Goal: Task Accomplishment & Management: Manage account settings

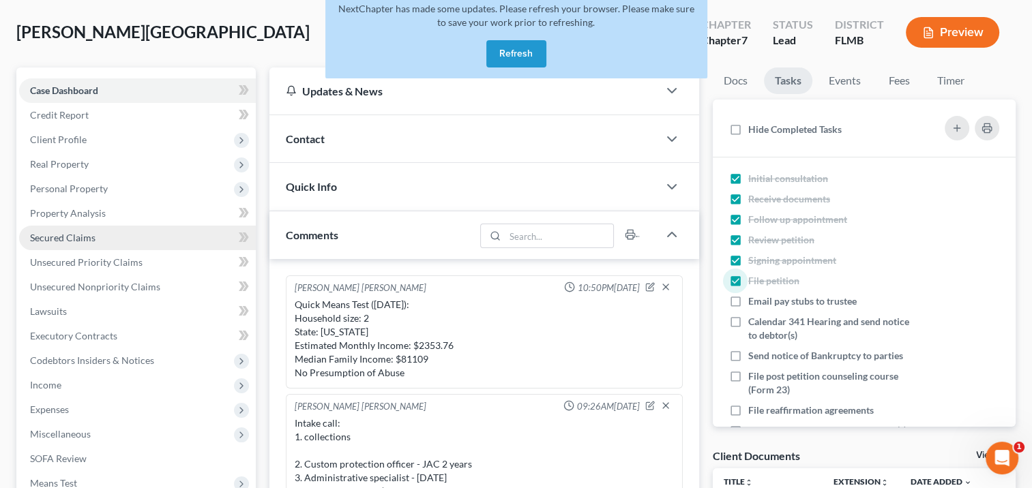
scroll to position [22, 0]
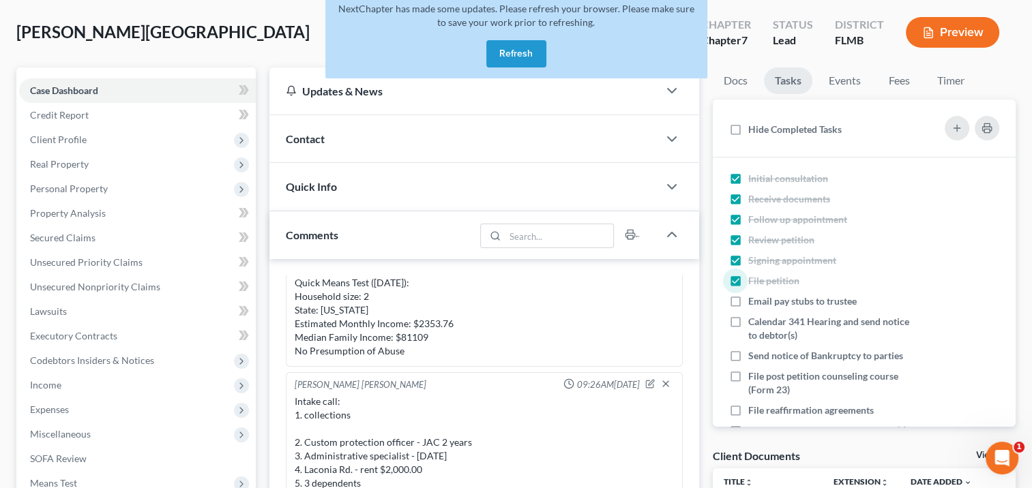
click at [512, 50] on button "Refresh" at bounding box center [516, 53] width 60 height 27
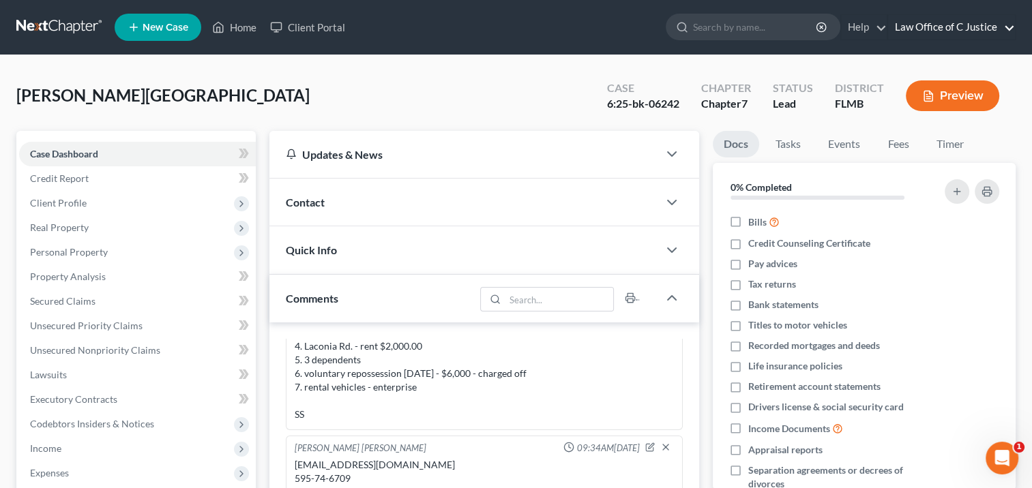
click at [963, 27] on link "Law Office of C Justice" at bounding box center [951, 27] width 127 height 25
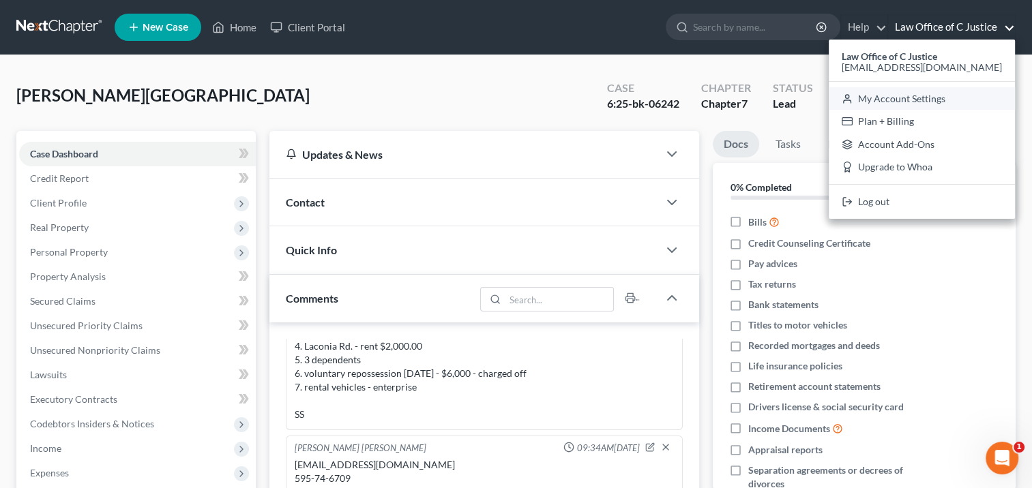
click at [946, 100] on link "My Account Settings" at bounding box center [922, 98] width 186 height 23
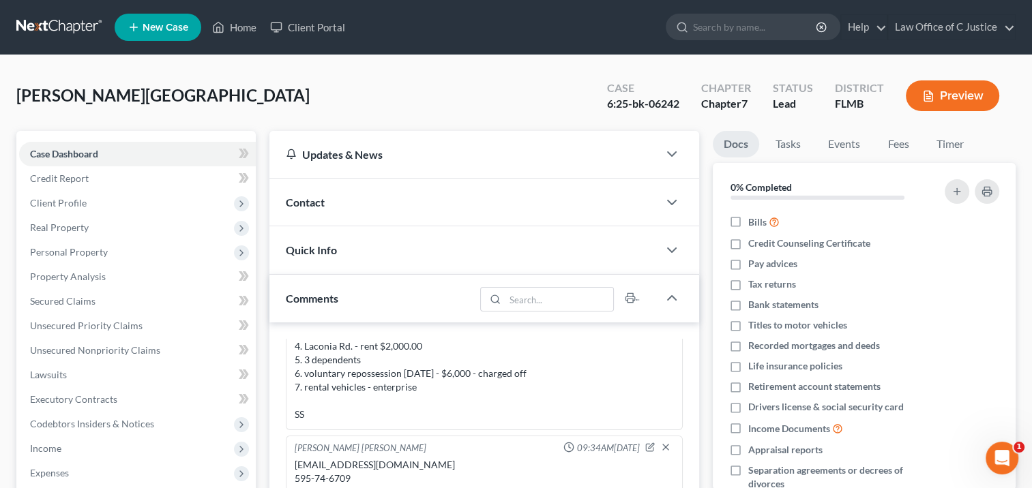
select select "24"
select select "9"
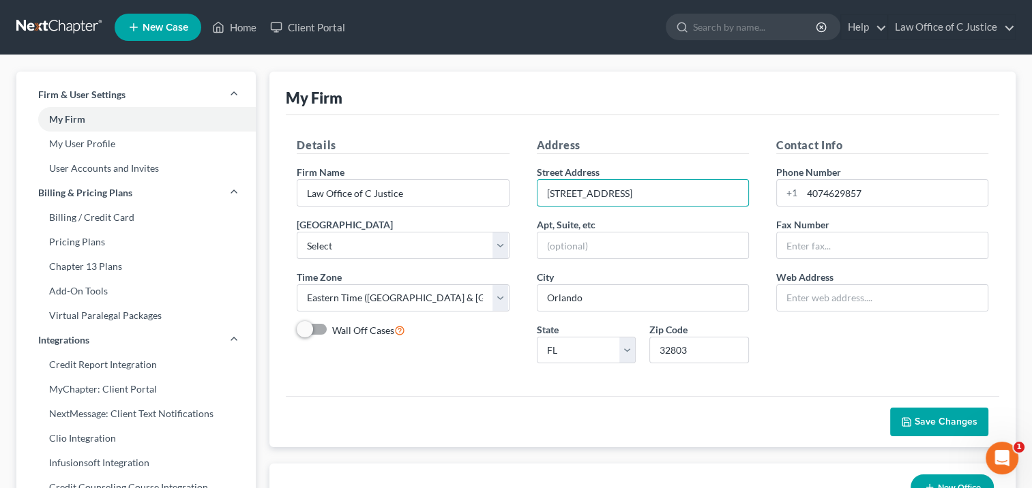
drag, startPoint x: 647, startPoint y: 183, endPoint x: 458, endPoint y: 209, distance: 190.8
click at [458, 209] on div "Details Firm Name * Law Office of C Justice Primary District Select Alabama - M…" at bounding box center [642, 255] width 719 height 237
type input "2423 South Orange Avenue"
click at [701, 352] on input "32803" at bounding box center [699, 350] width 100 height 27
type input "32806"
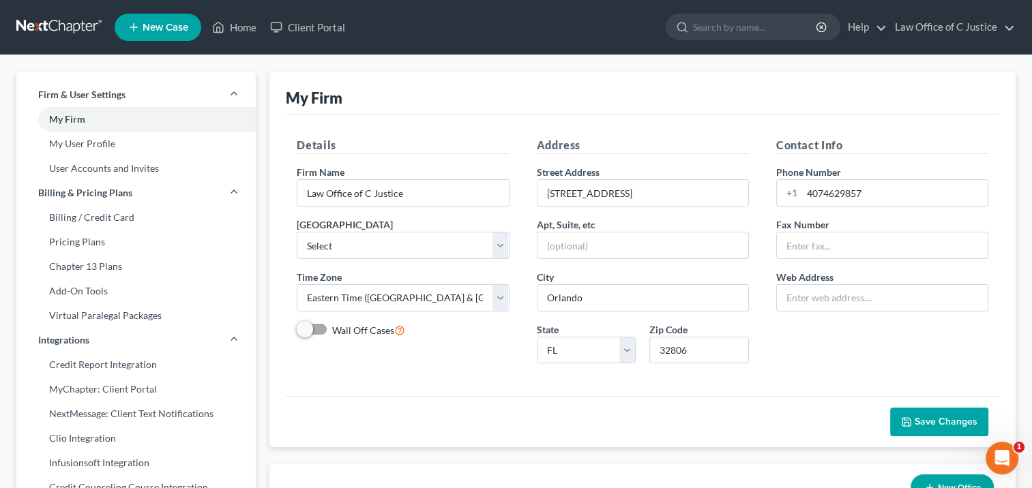
click at [731, 398] on div "Save Changes" at bounding box center [643, 421] width 714 height 51
click at [955, 420] on span "Save Changes" at bounding box center [946, 422] width 63 height 12
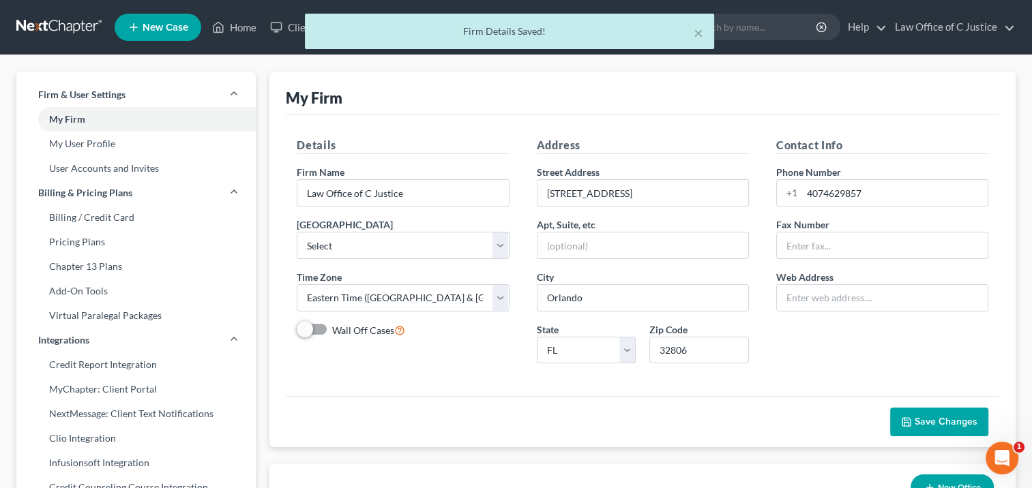
click at [68, 22] on div "× Firm Details Saved!" at bounding box center [509, 35] width 1032 height 42
click at [247, 27] on div "× Firm Details Saved!" at bounding box center [509, 35] width 1032 height 42
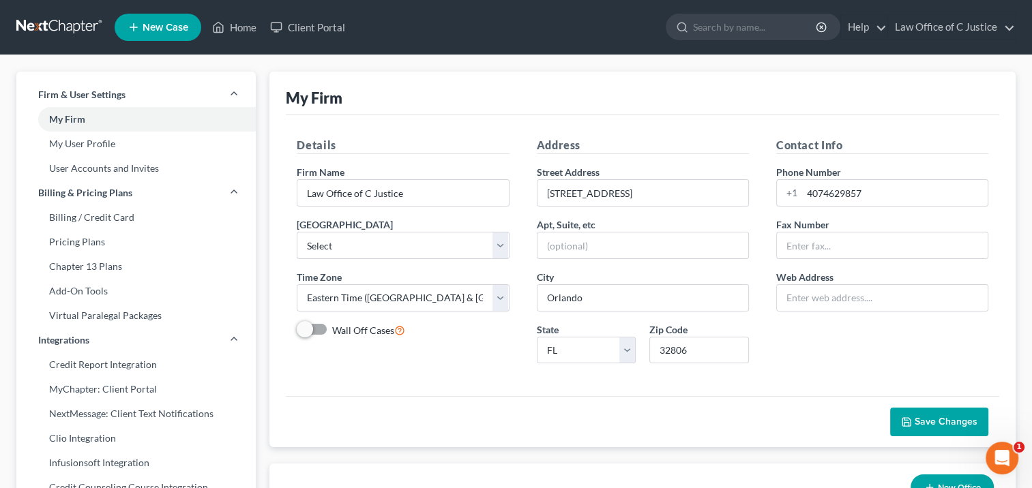
click at [67, 25] on link at bounding box center [59, 27] width 87 height 25
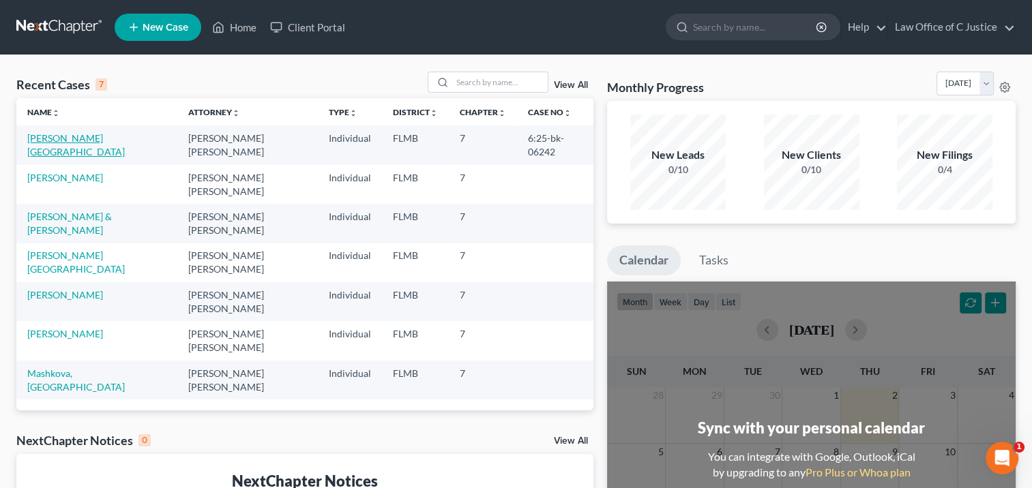
click at [80, 136] on link "[PERSON_NAME][GEOGRAPHIC_DATA]" at bounding box center [76, 144] width 98 height 25
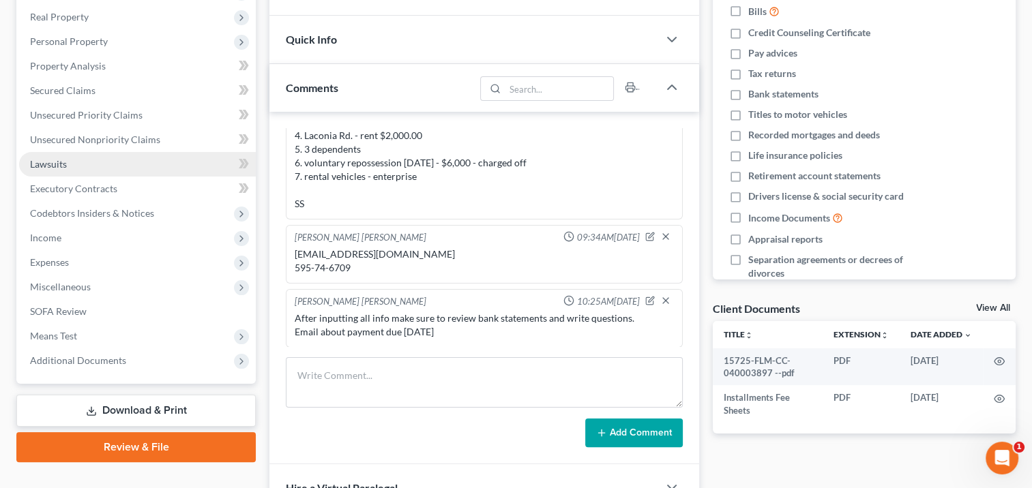
scroll to position [214, 0]
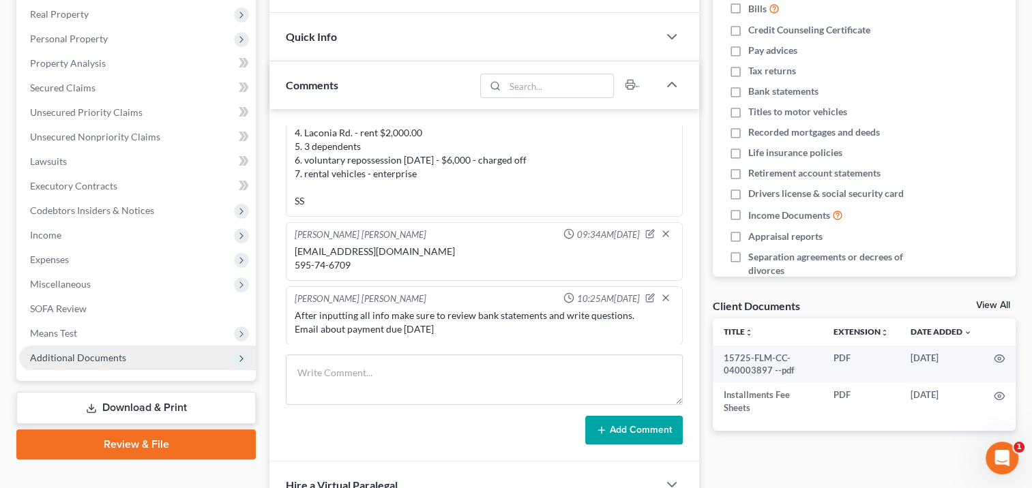
click at [198, 351] on span "Additional Documents" at bounding box center [137, 358] width 237 height 25
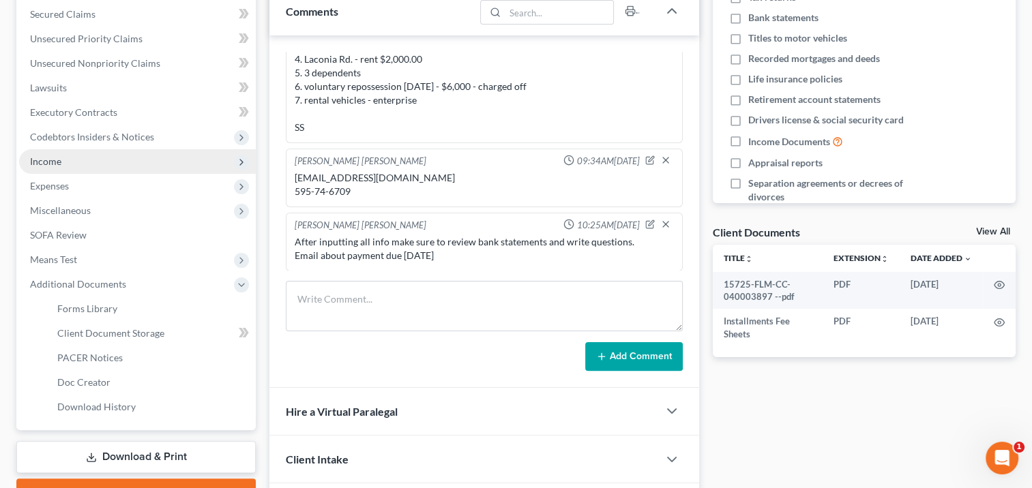
scroll to position [287, 0]
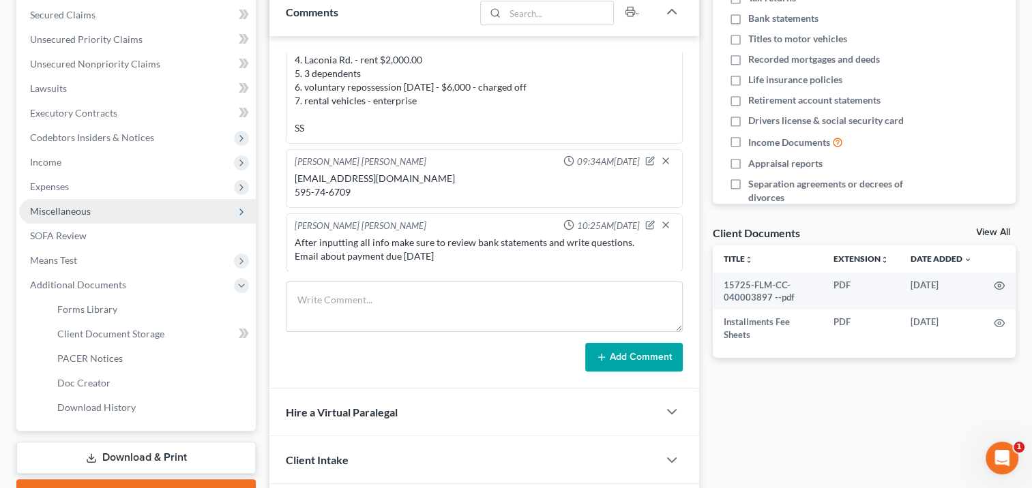
click at [214, 213] on span "Miscellaneous" at bounding box center [137, 211] width 237 height 25
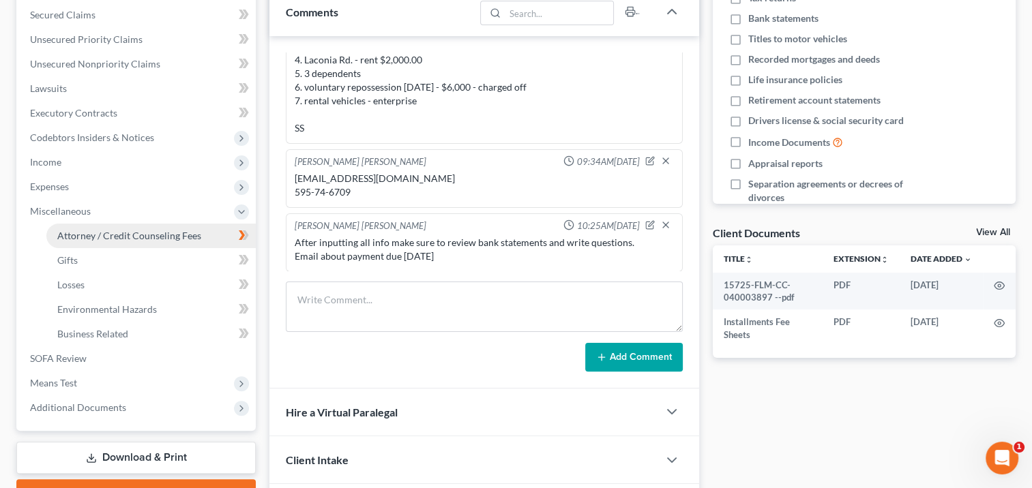
click at [201, 244] on link "Attorney / Credit Counseling Fees" at bounding box center [150, 236] width 209 height 25
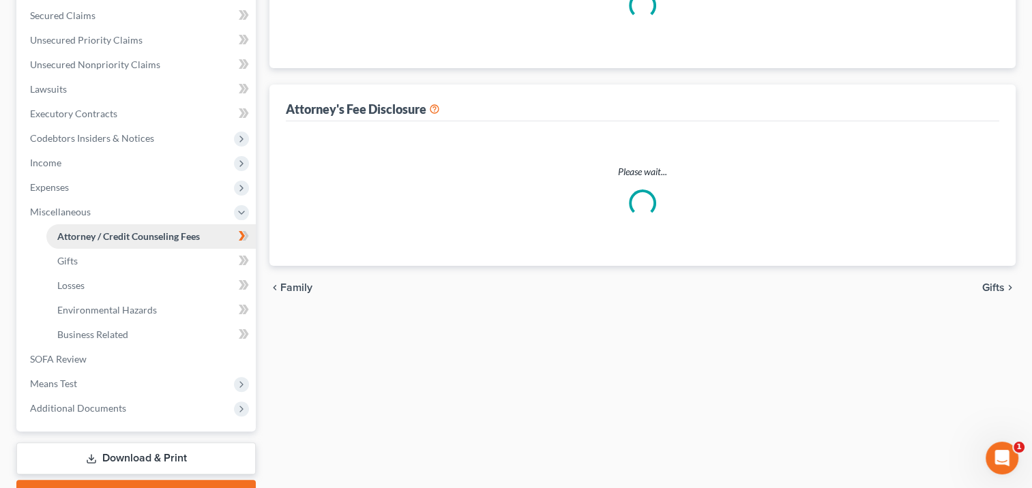
select select "0"
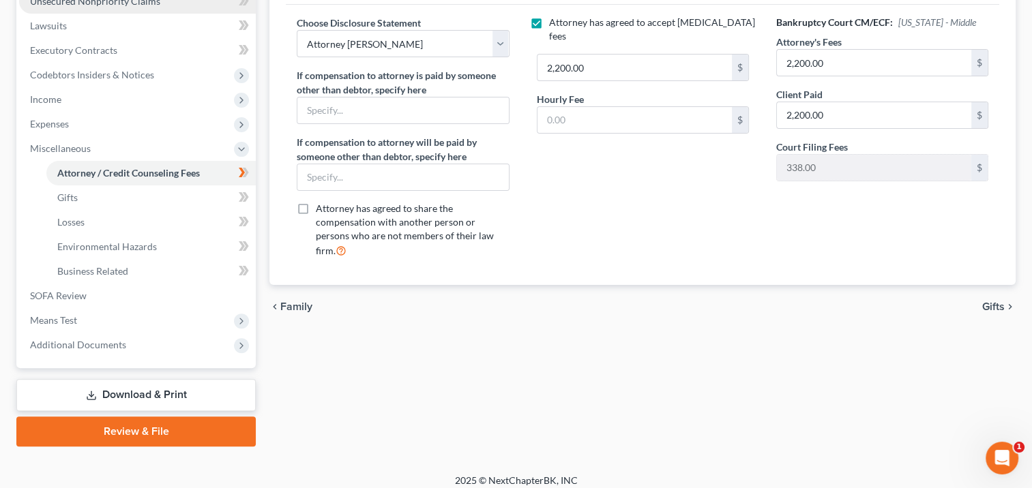
scroll to position [358, 0]
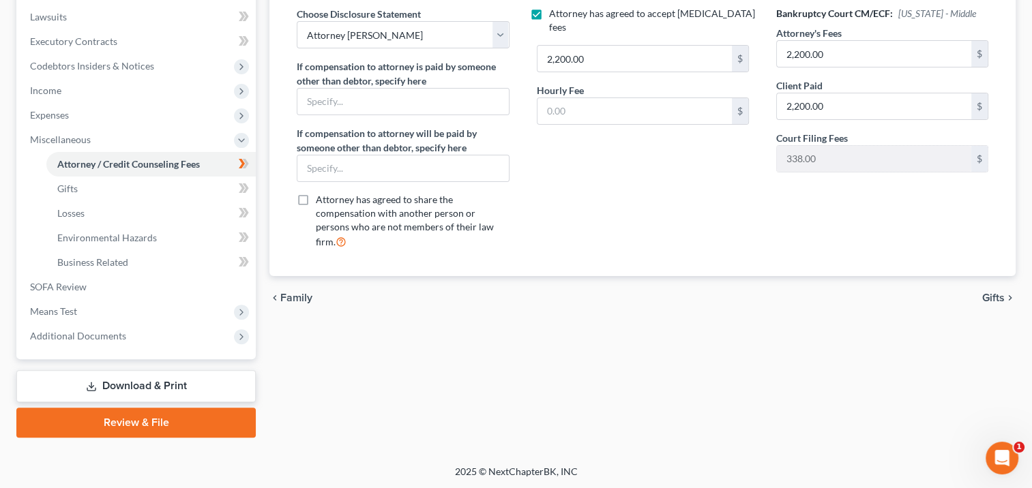
click at [188, 394] on link "Download & Print" at bounding box center [135, 386] width 239 height 32
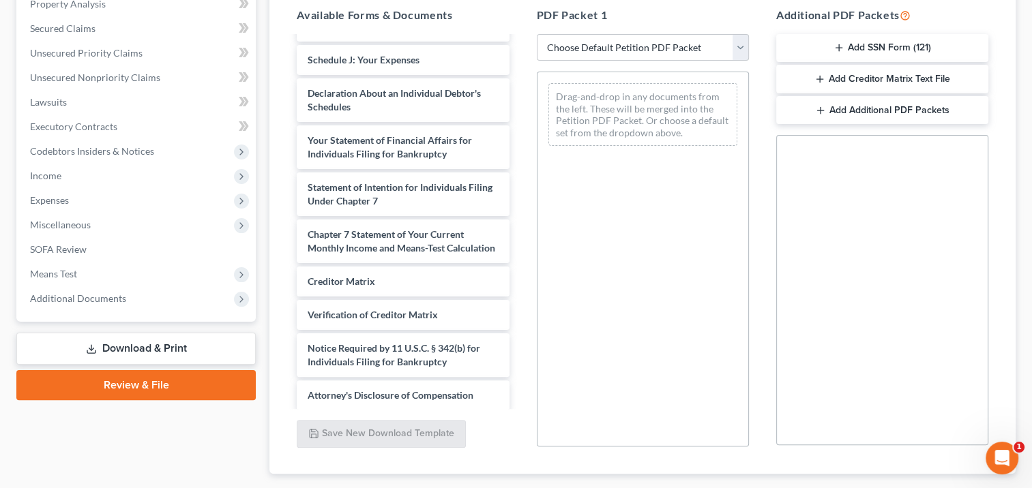
scroll to position [446, 0]
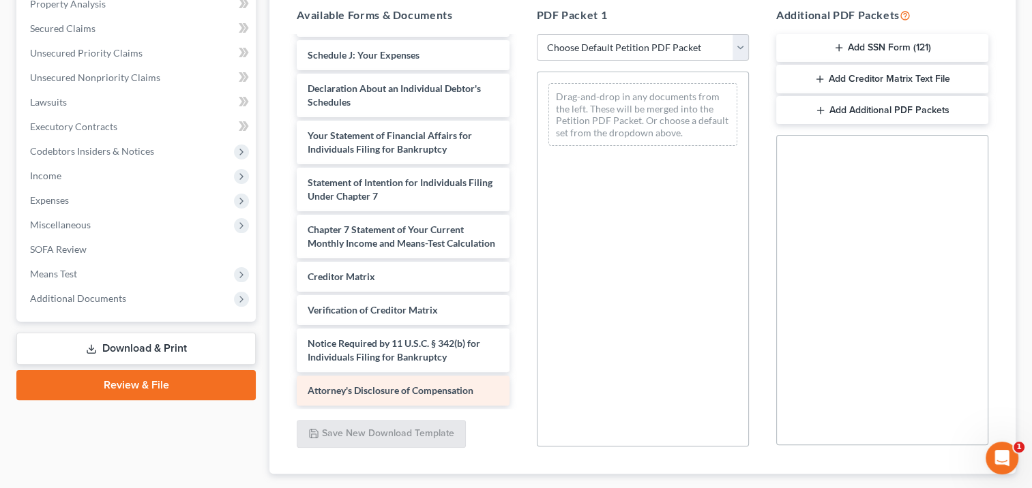
click at [467, 399] on div "Attorney's Disclosure of Compensation" at bounding box center [403, 391] width 212 height 30
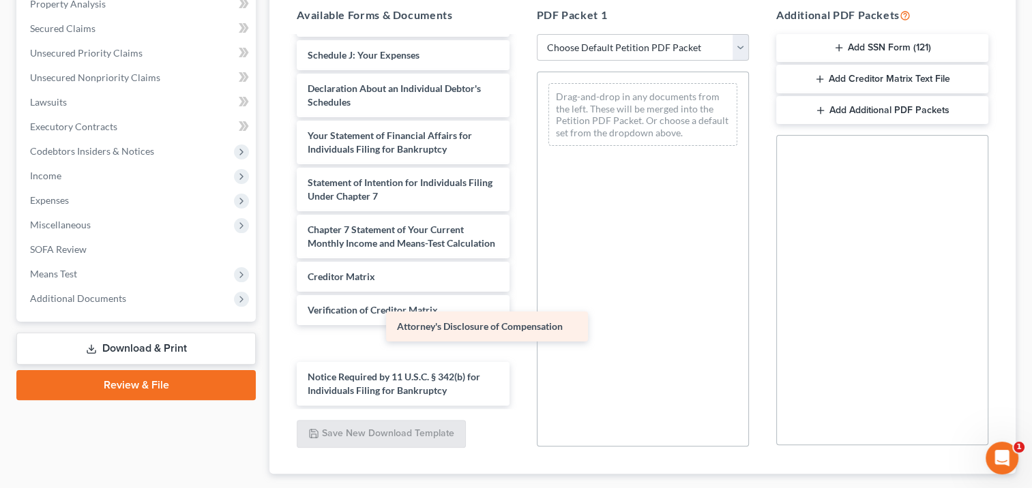
scroll to position [413, 0]
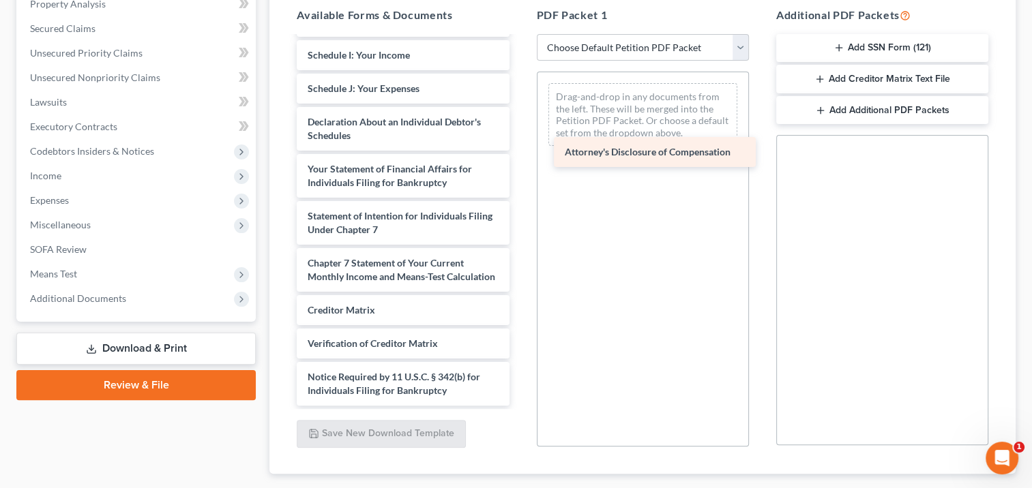
drag, startPoint x: 467, startPoint y: 399, endPoint x: 725, endPoint y: 161, distance: 350.5
click at [520, 161] on div "Attorney's Disclosure of Compensation 15725-FLM-CC-040003897 --pdf Installments…" at bounding box center [403, 22] width 234 height 768
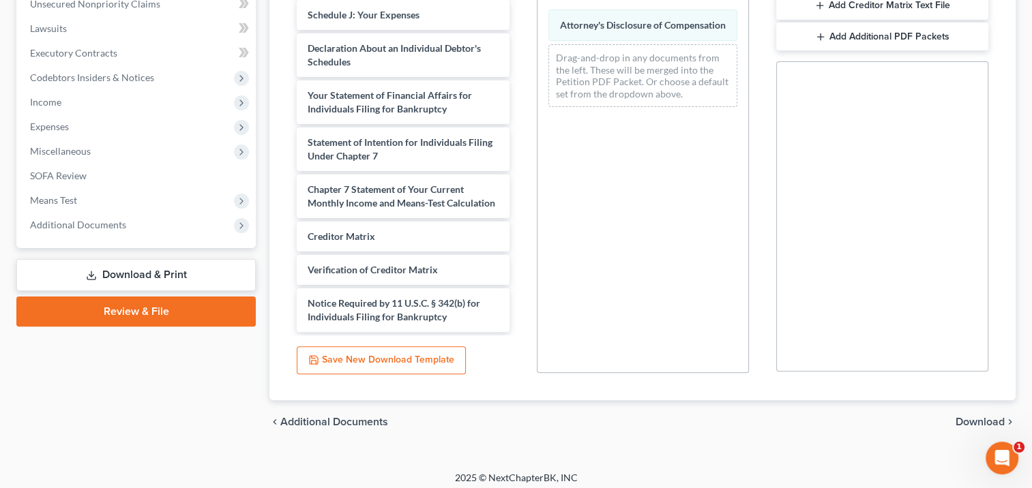
scroll to position [353, 0]
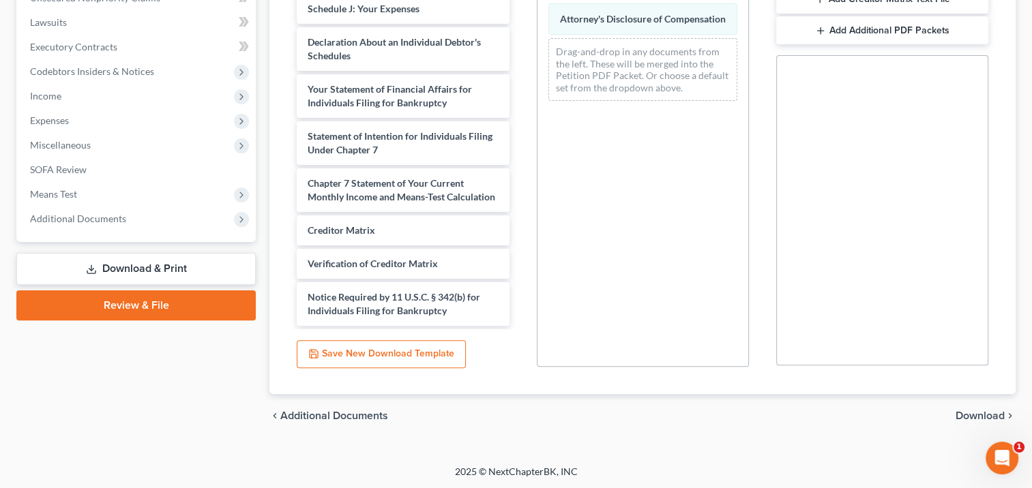
click at [970, 415] on span "Download" at bounding box center [980, 416] width 49 height 11
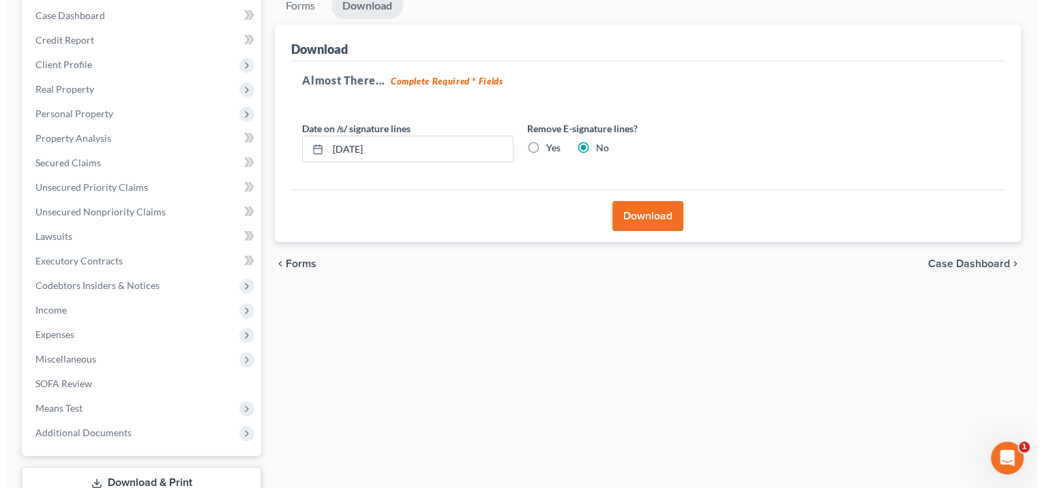
scroll to position [91, 0]
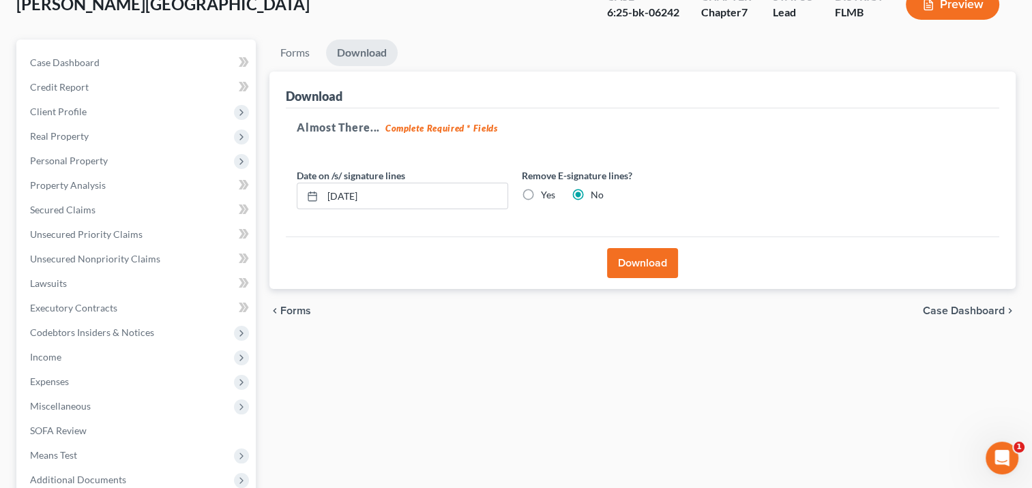
click at [648, 258] on button "Download" at bounding box center [642, 263] width 71 height 30
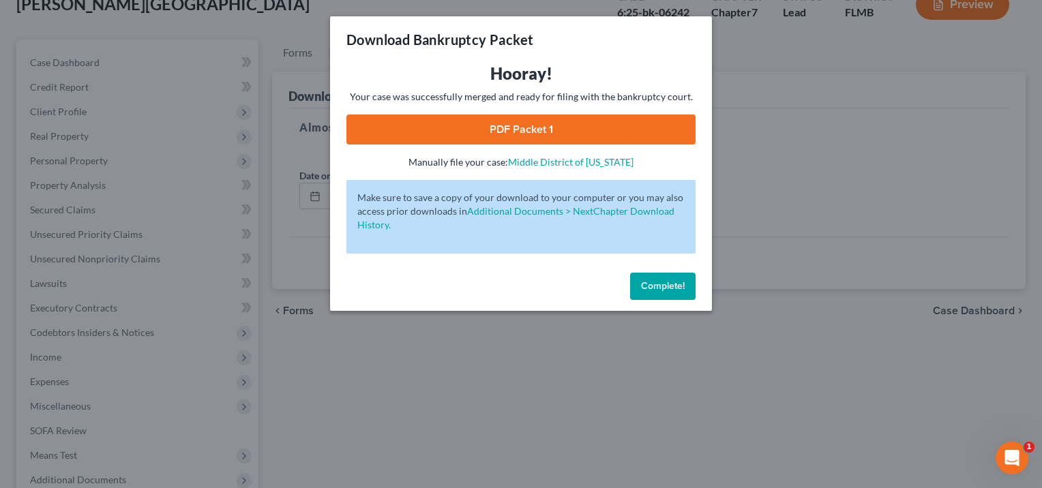
click at [597, 125] on link "PDF Packet 1" at bounding box center [521, 130] width 349 height 30
